Goal: Check status: Check status

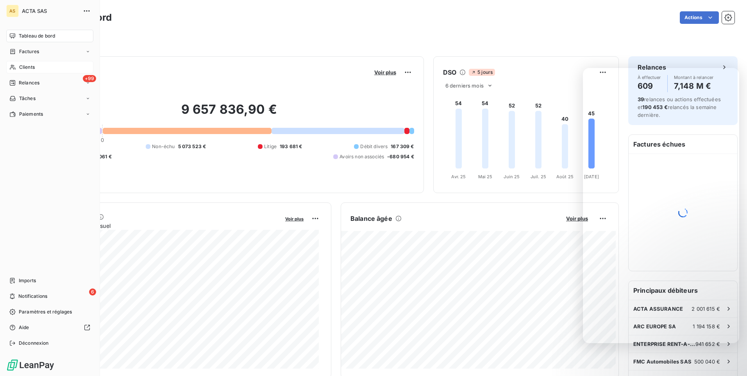
click at [21, 66] on span "Clients" at bounding box center [27, 67] width 16 height 7
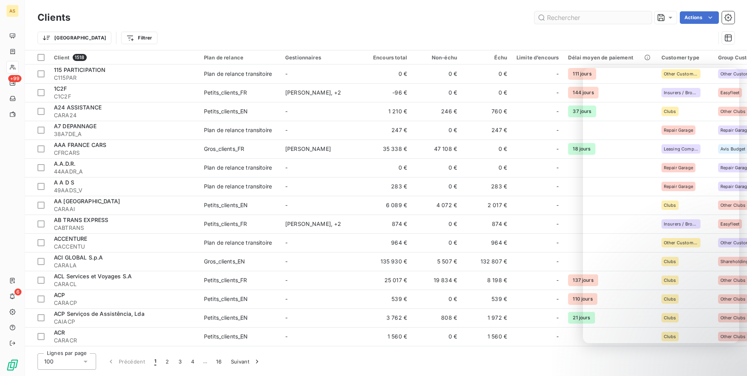
click at [590, 18] on input "text" at bounding box center [593, 17] width 117 height 13
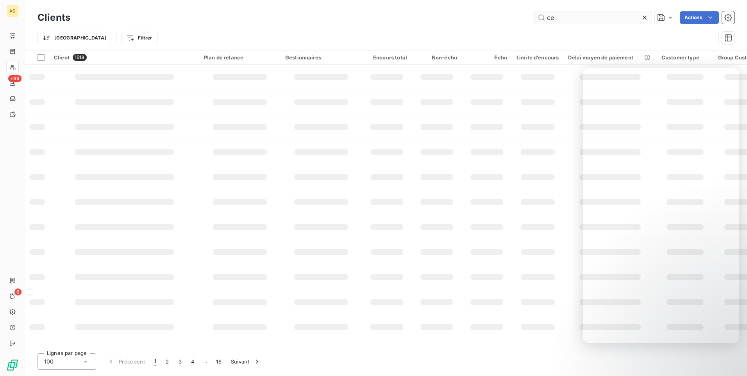
type input "c"
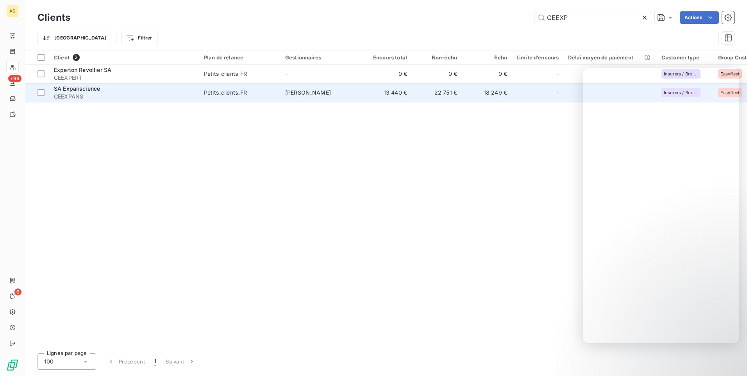
type input "CEEXP"
click at [147, 100] on span "CEEXPANS" at bounding box center [124, 97] width 141 height 8
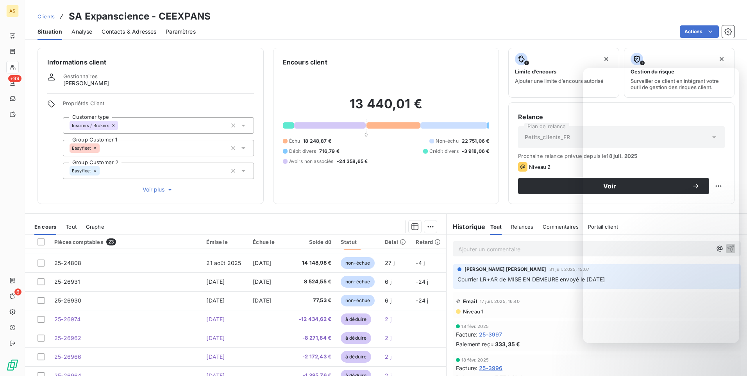
scroll to position [33, 0]
